Goal: Book appointment/travel/reservation

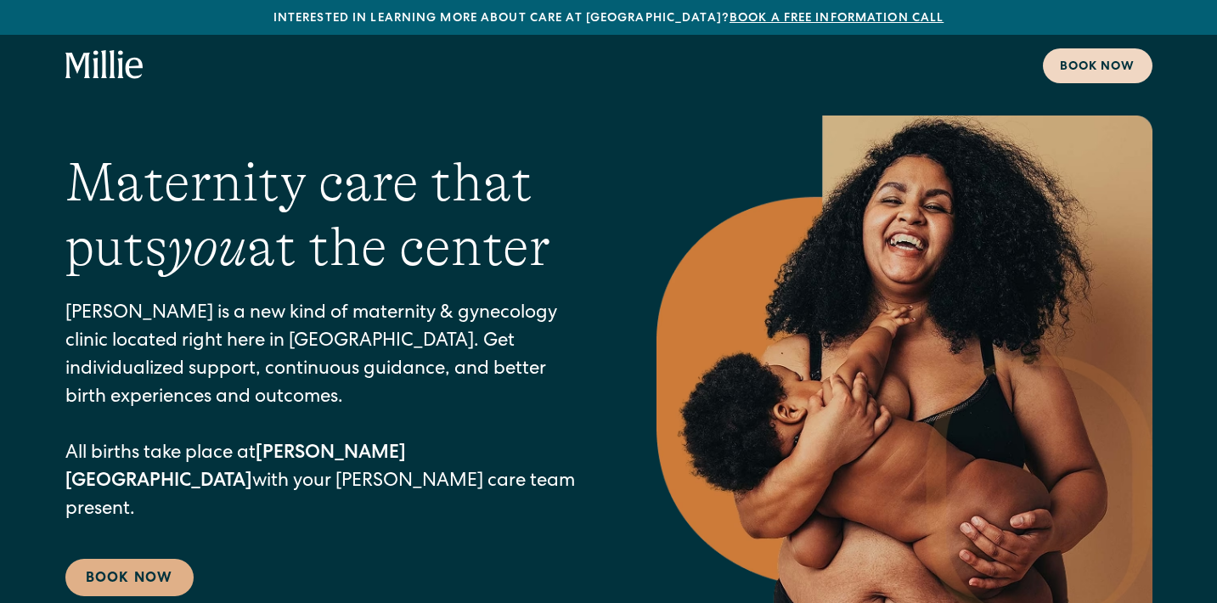
click at [1107, 81] on link "Book now" at bounding box center [1098, 65] width 110 height 35
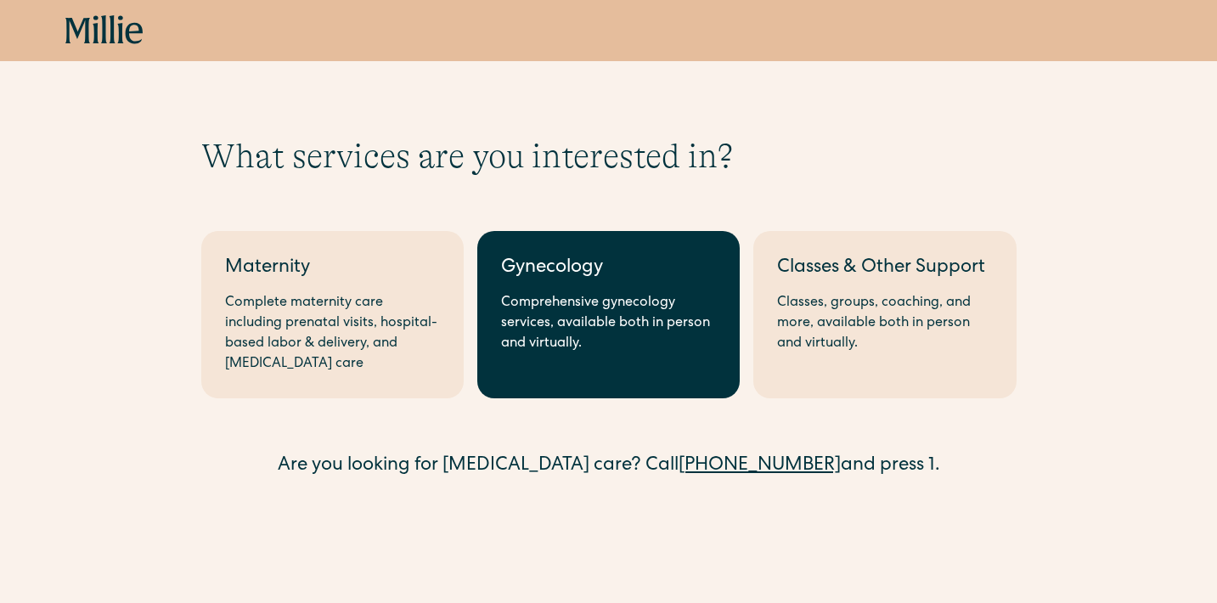
click at [663, 336] on div "Comprehensive gynecology services, available both in person and virtually." at bounding box center [608, 323] width 215 height 61
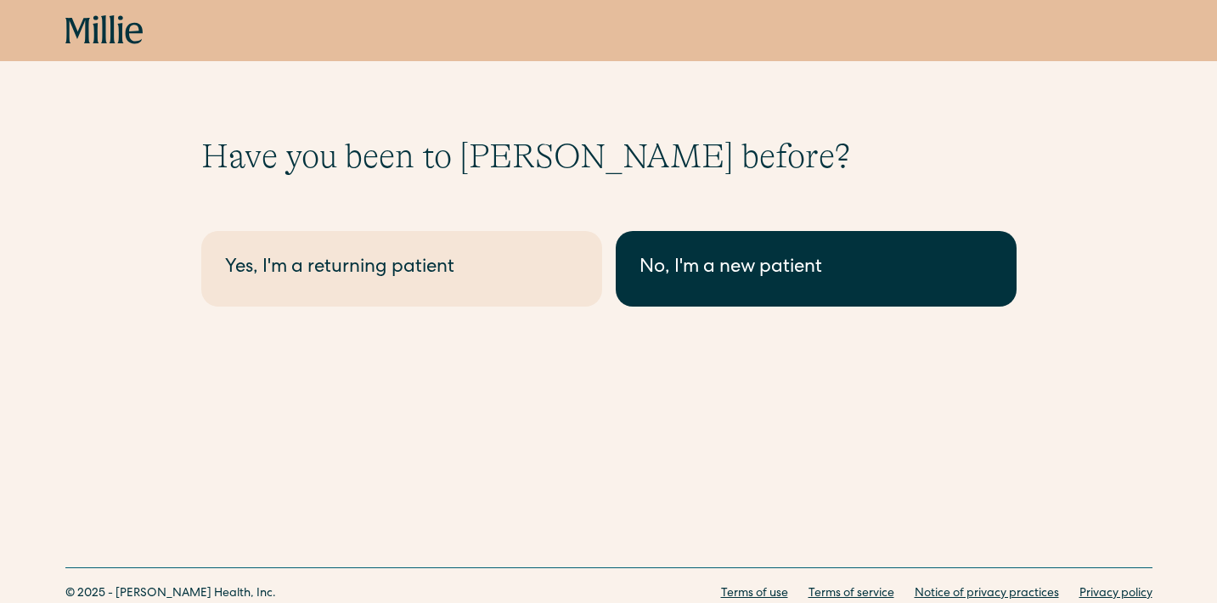
click at [683, 240] on link "No, I'm a new patient" at bounding box center [816, 269] width 401 height 76
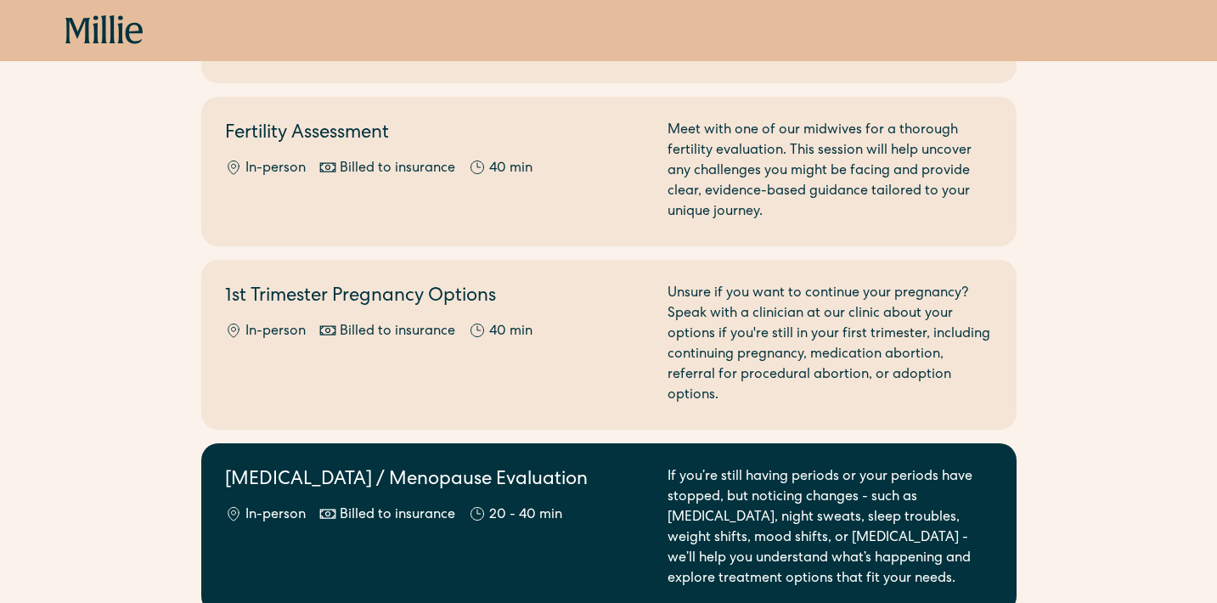
scroll to position [1275, 0]
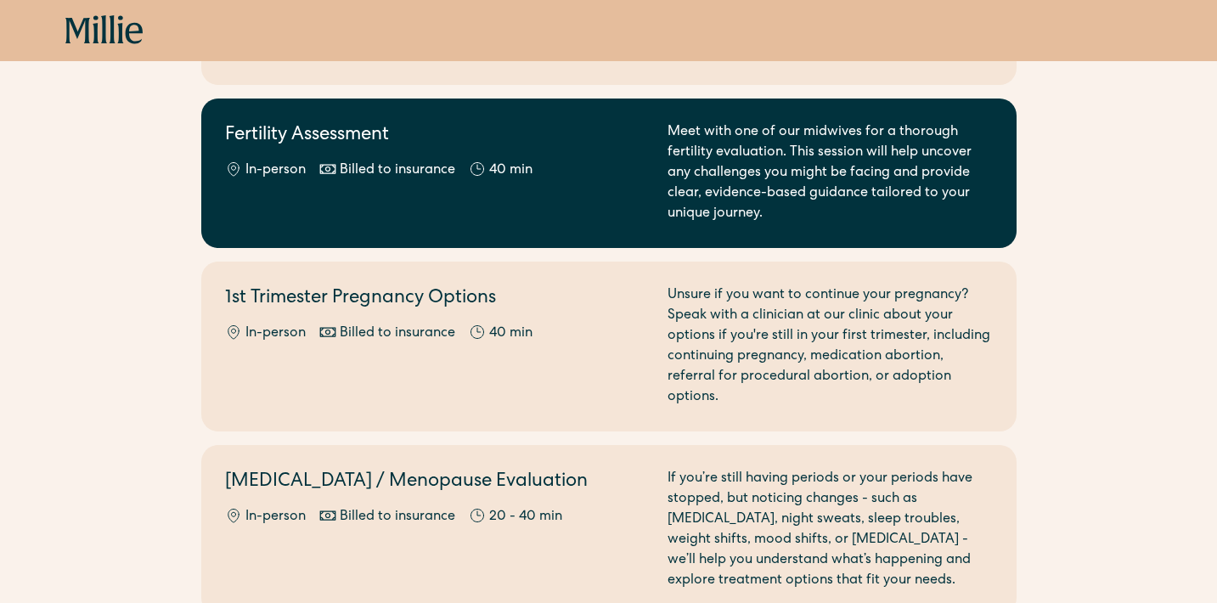
click at [646, 160] on div "In-person Billed to insurance 40 min" at bounding box center [436, 170] width 422 height 20
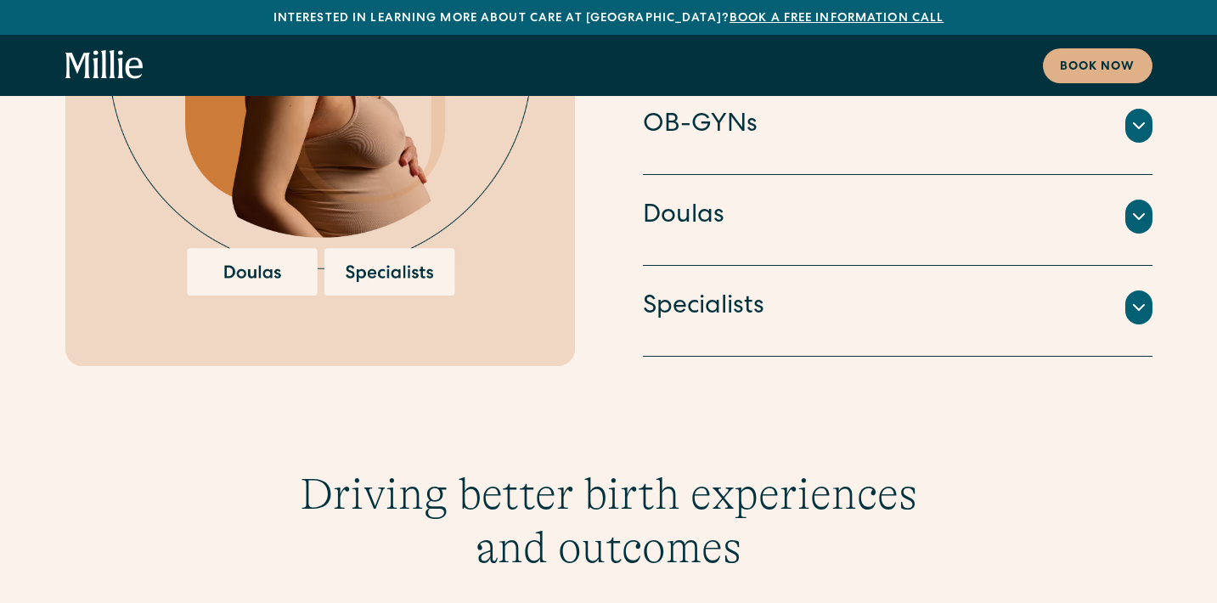
scroll to position [4673, 0]
